Goal: Find specific page/section: Find specific page/section

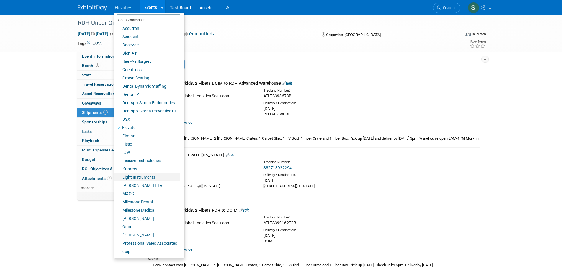
scroll to position [32, 0]
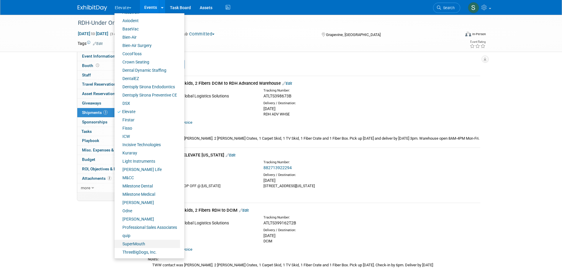
click at [146, 241] on link "SuperMouth" at bounding box center [146, 243] width 65 height 8
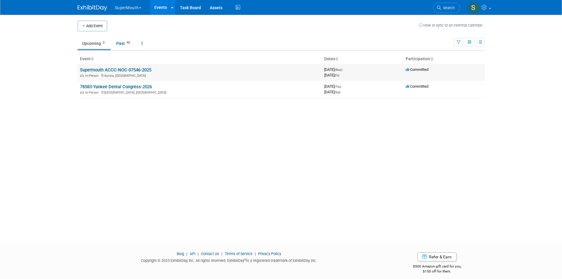
click at [128, 69] on link "Supermouth ACCC-NOC-07546-2025" at bounding box center [115, 69] width 71 height 5
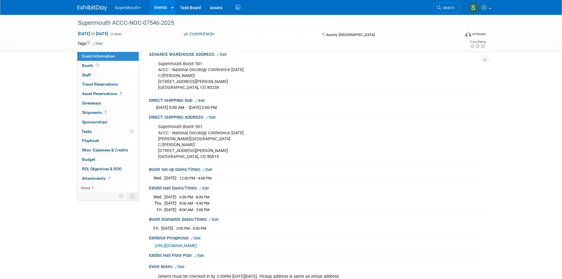
scroll to position [118, 0]
drag, startPoint x: 163, startPoint y: 201, endPoint x: 253, endPoint y: 205, distance: 90.6
click at [253, 205] on div "Wed. Oct 15, 2025 6:30 PM - 8:30 PM Thu. Oct 16, 2025 8:00 AM - 4:30 PM Fri. Oc…" at bounding box center [316, 202] width 327 height 21
click at [258, 206] on div "Wed. Oct 15, 2025 6:30 PM - 8:30 PM Thu. Oct 16, 2025 8:00 AM - 4:30 PM Fri. Oc…" at bounding box center [316, 202] width 327 height 21
drag, startPoint x: 168, startPoint y: 182, endPoint x: 188, endPoint y: 184, distance: 20.1
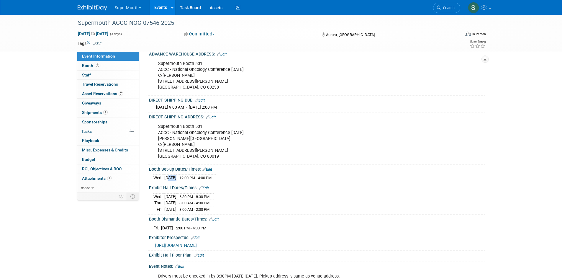
click at [188, 181] on tr "Wed. Oct 15, 2025 12:00 PM - 4:00 PM" at bounding box center [184, 177] width 63 height 6
click at [205, 199] on span "6:30 PM - 8:30 PM" at bounding box center [194, 196] width 30 height 4
drag, startPoint x: 151, startPoint y: 201, endPoint x: 254, endPoint y: 209, distance: 103.5
click at [254, 209] on div "Wed. Oct 15, 2025 6:30 PM - 8:30 PM Thu. Oct 16, 2025 8:00 AM - 4:30 PM Fri. Oc…" at bounding box center [316, 201] width 335 height 23
click at [284, 212] on div "Wed. Oct 15, 2025 6:30 PM - 8:30 PM Thu. Oct 16, 2025 8:00 AM - 4:30 PM Fri. Oc…" at bounding box center [316, 202] width 327 height 21
